Goal: Find specific page/section

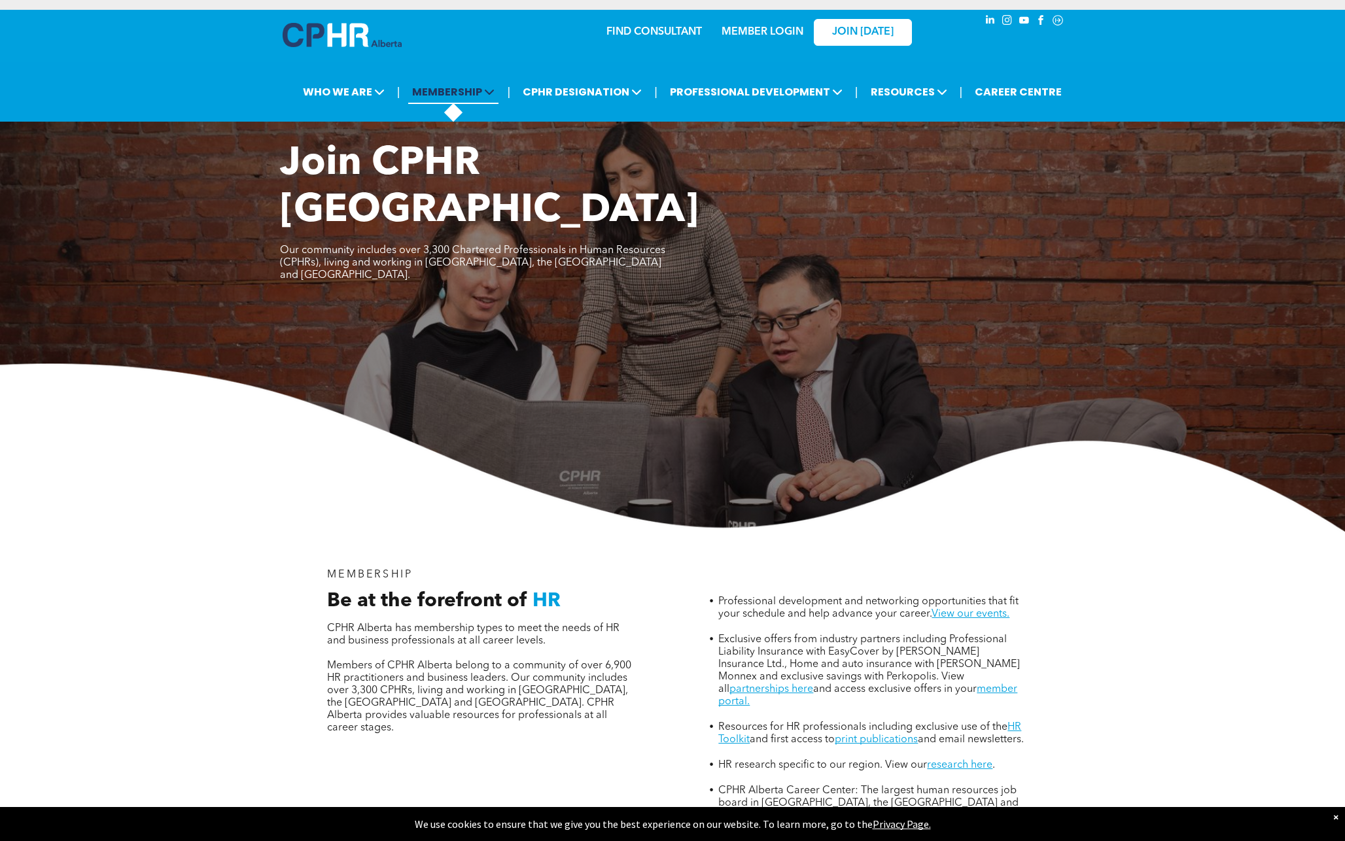
scroll to position [3, 0]
click at [634, 29] on link "FIND CONSULTANT" at bounding box center [653, 32] width 95 height 10
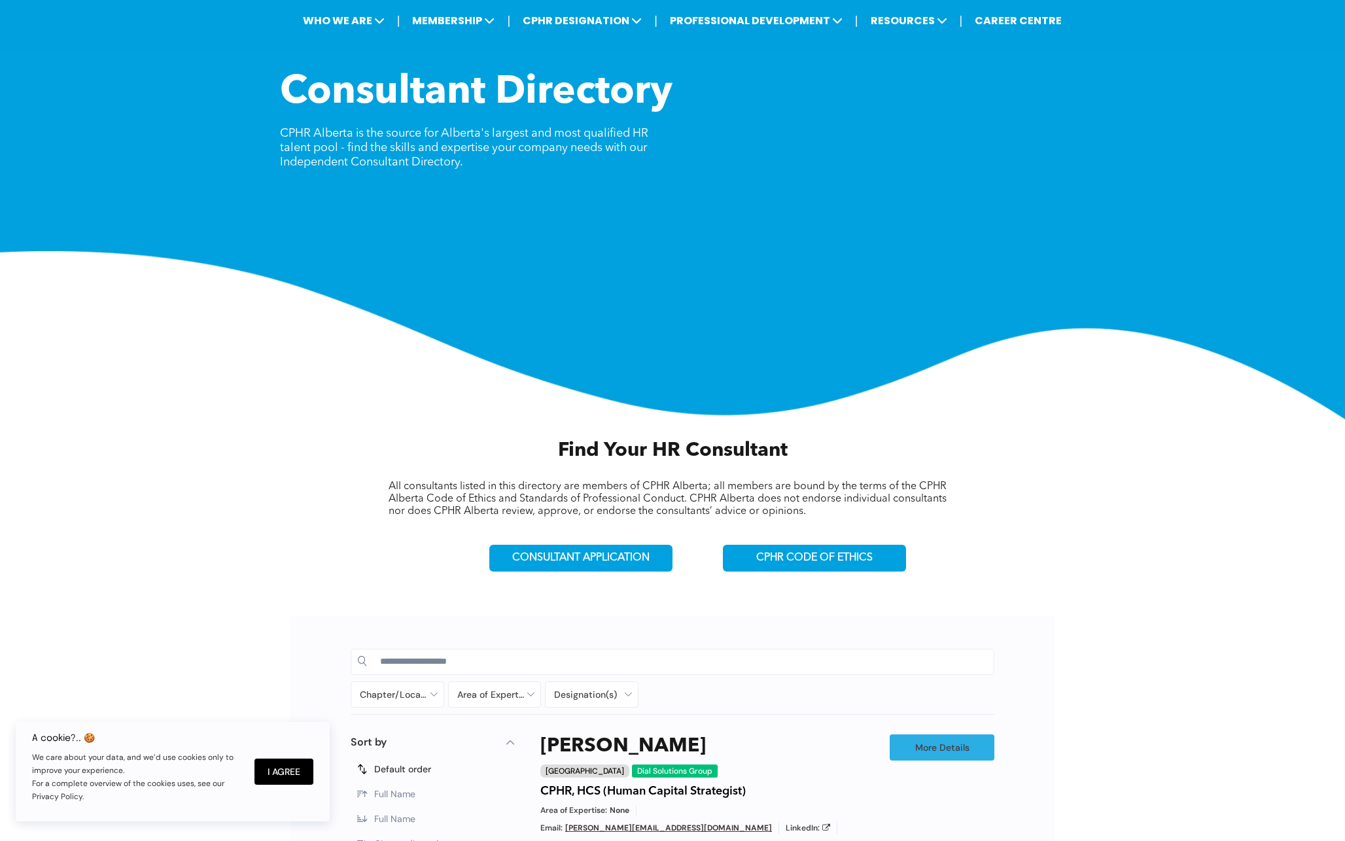
scroll to position [75, 0]
click at [435, 663] on input at bounding box center [683, 661] width 607 height 20
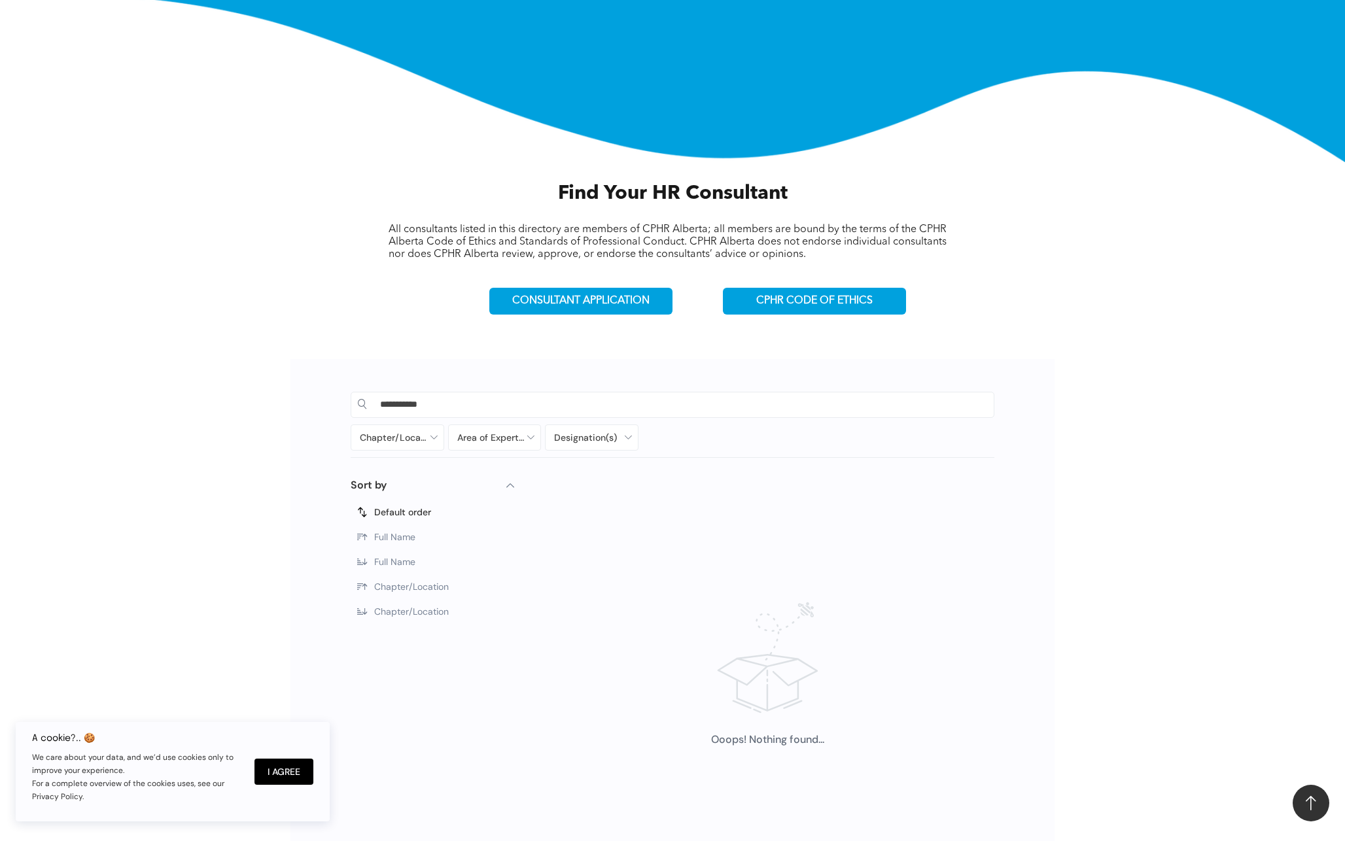
scroll to position [334, 0]
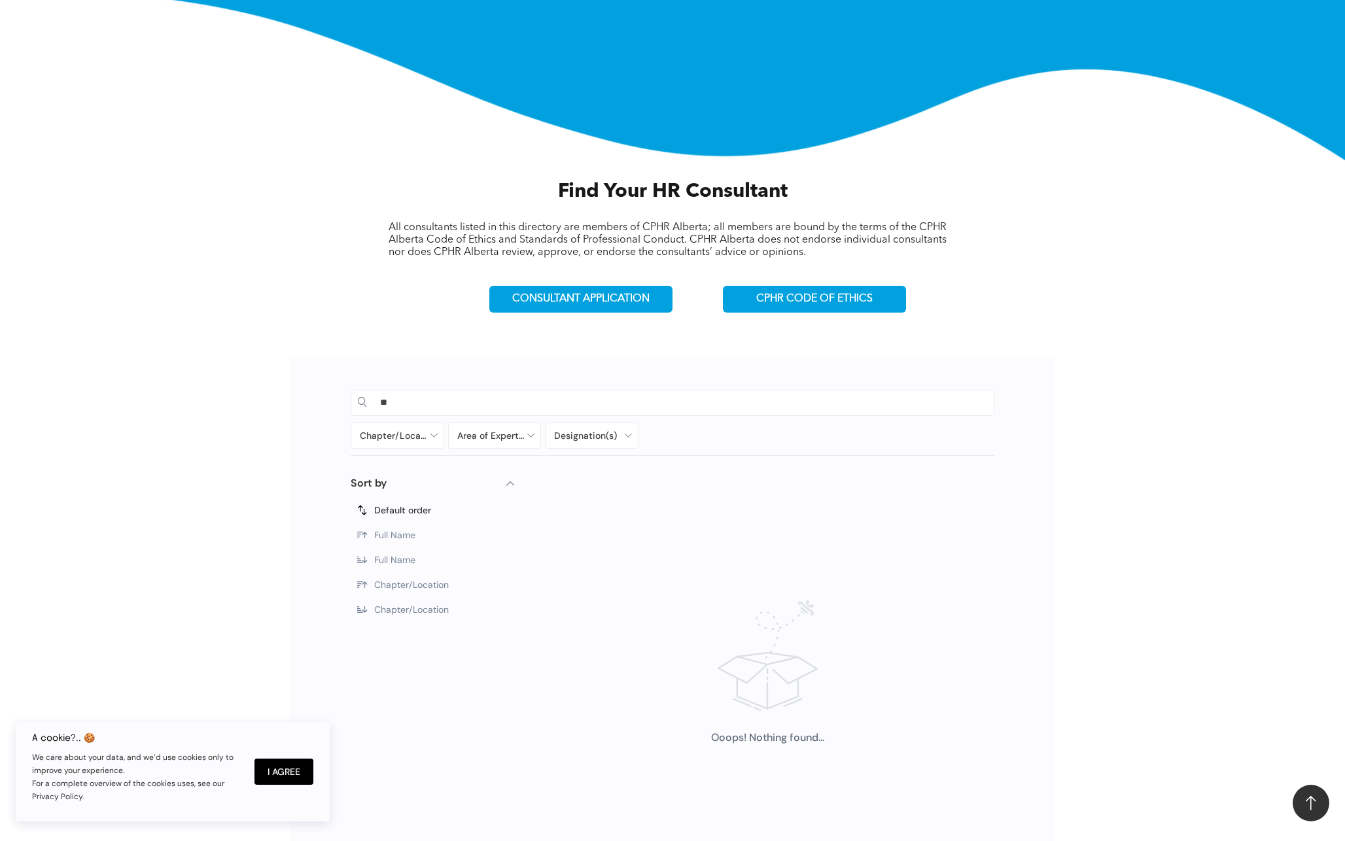
type input "*"
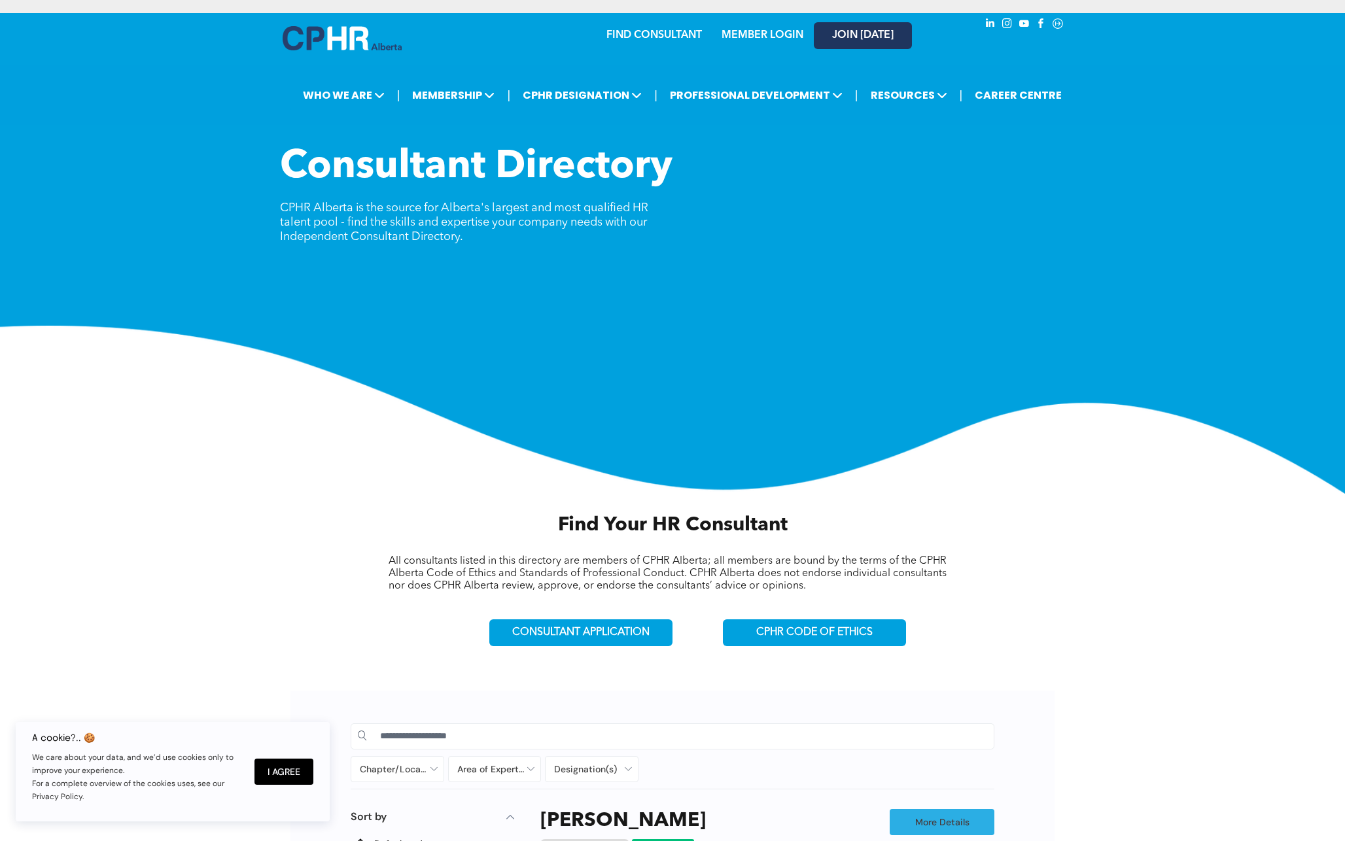
click at [837, 29] on span "JOIN [DATE]" at bounding box center [862, 35] width 61 height 12
